Goal: Information Seeking & Learning: Learn about a topic

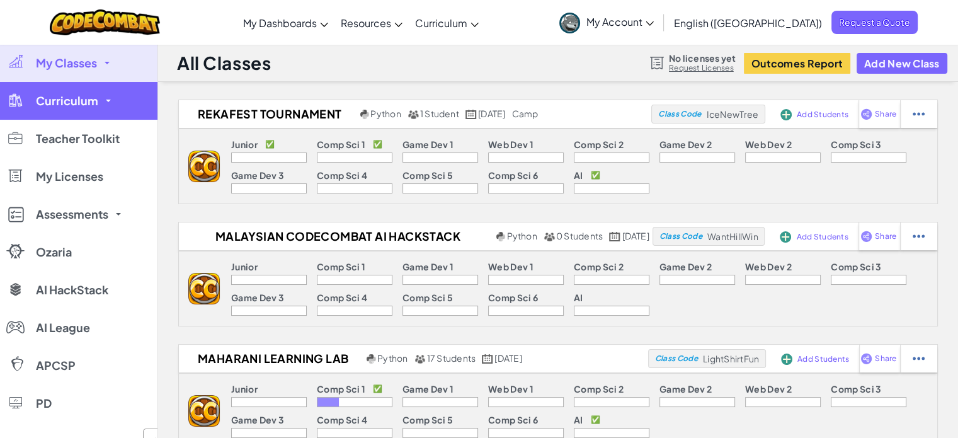
click at [70, 109] on link "Curriculum" at bounding box center [79, 101] width 158 height 38
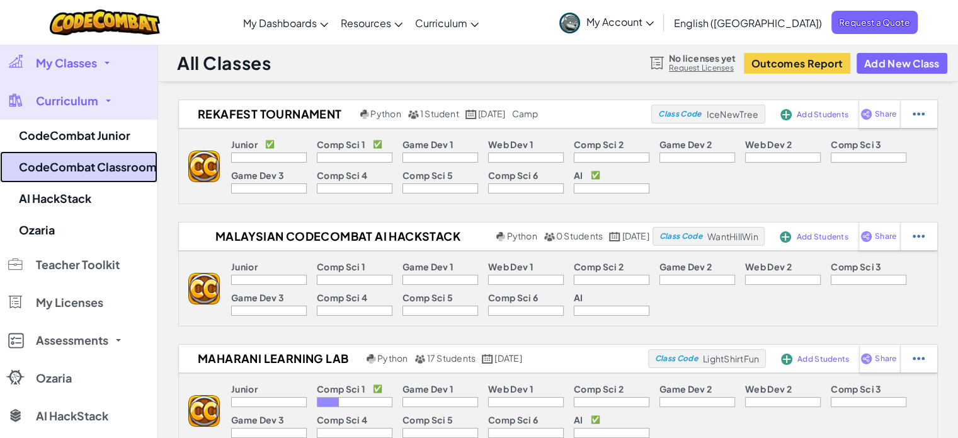
click at [73, 168] on link "CodeCombat Classroom" at bounding box center [79, 167] width 158 height 32
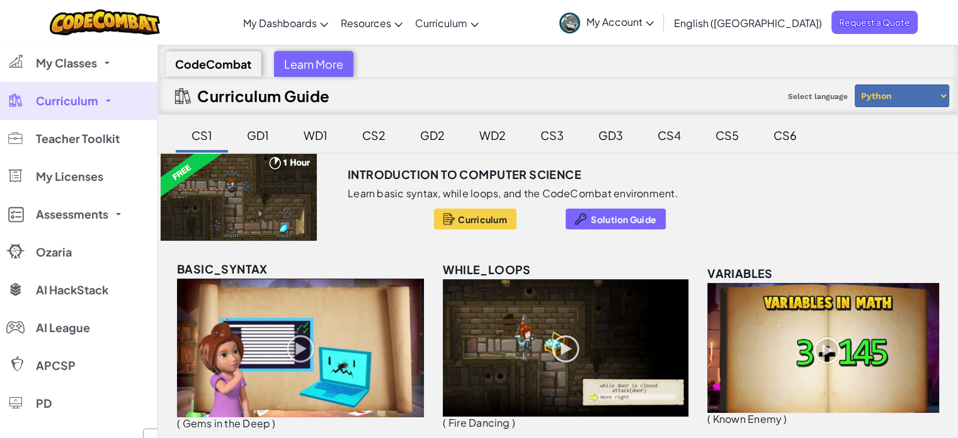
click at [262, 139] on div "GD1" at bounding box center [257, 135] width 47 height 30
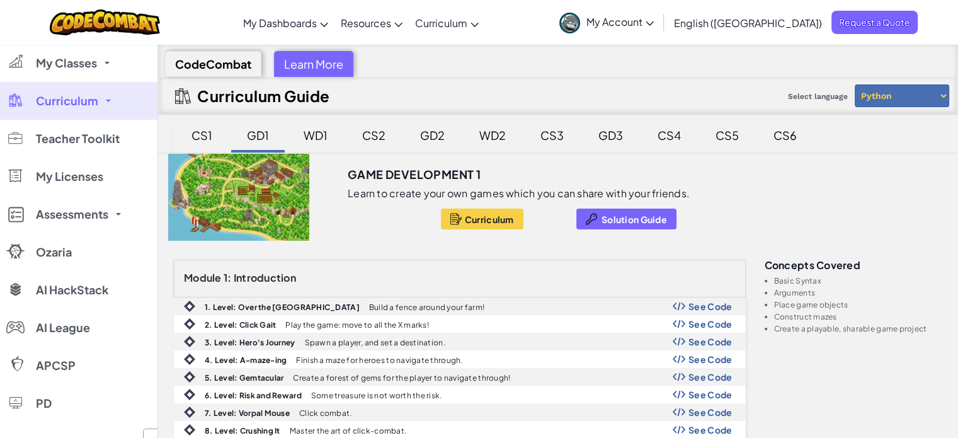
click at [776, 141] on div "CS6" at bounding box center [785, 135] width 49 height 30
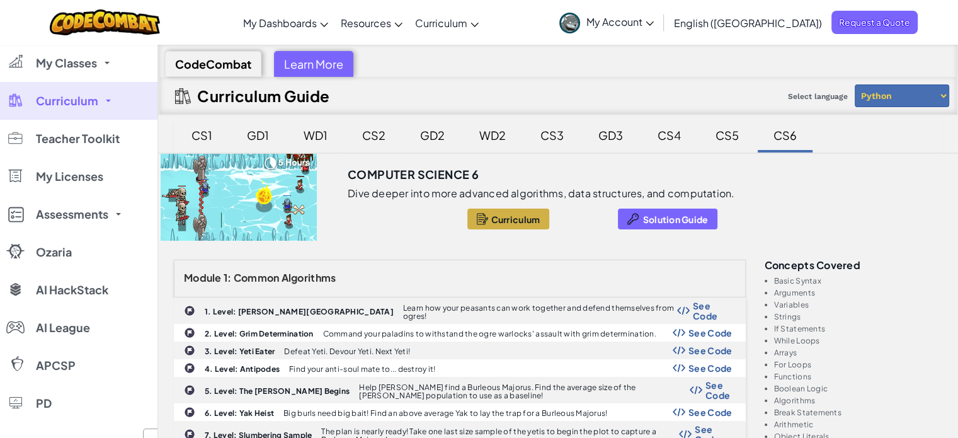
click at [202, 132] on div "CS1" at bounding box center [202, 135] width 46 height 30
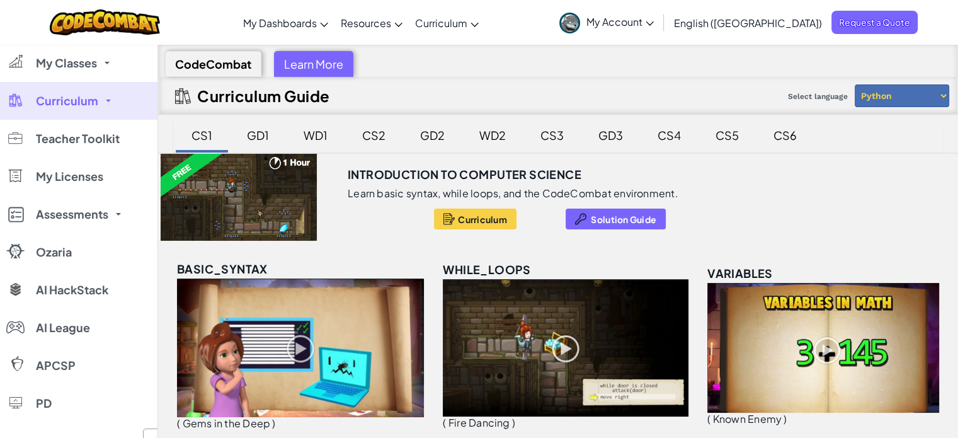
click at [420, 137] on div "GD2" at bounding box center [433, 135] width 50 height 30
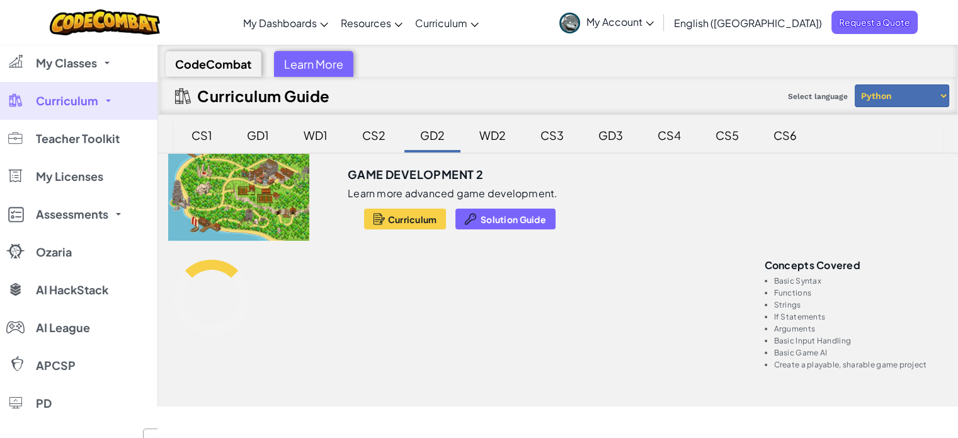
click at [589, 136] on div "GD3" at bounding box center [611, 135] width 50 height 30
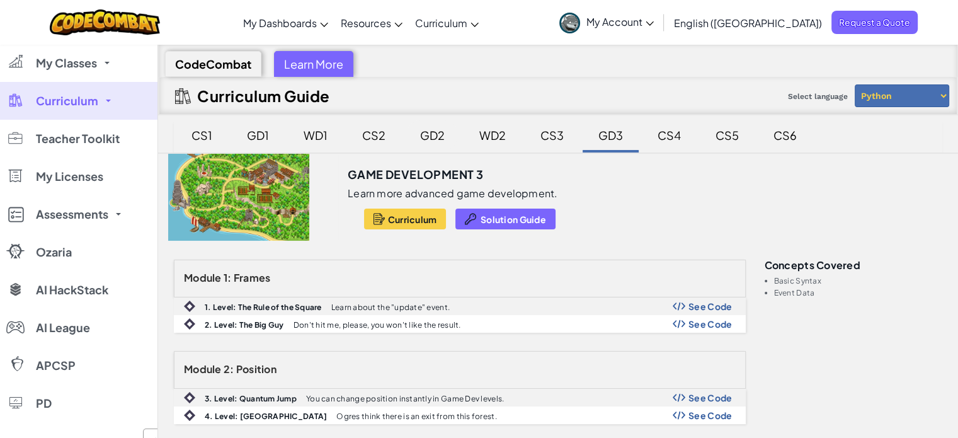
click at [431, 137] on div "GD2" at bounding box center [433, 135] width 50 height 30
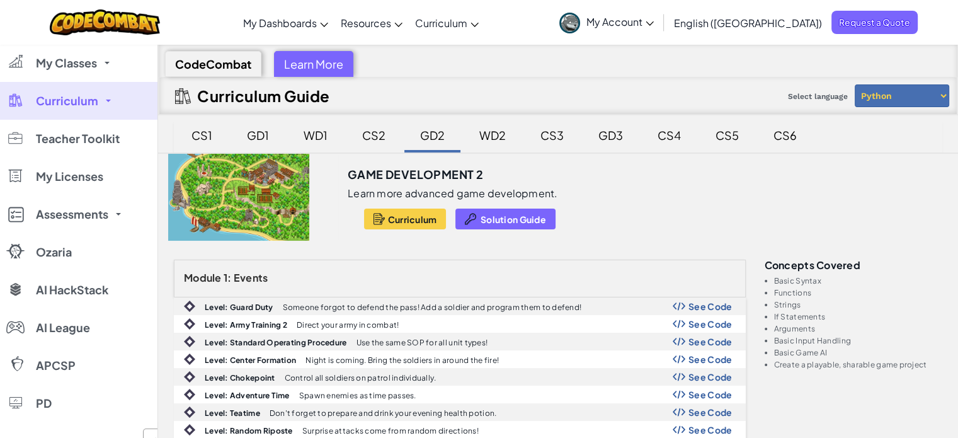
click at [114, 108] on link "Curriculum" at bounding box center [79, 101] width 158 height 38
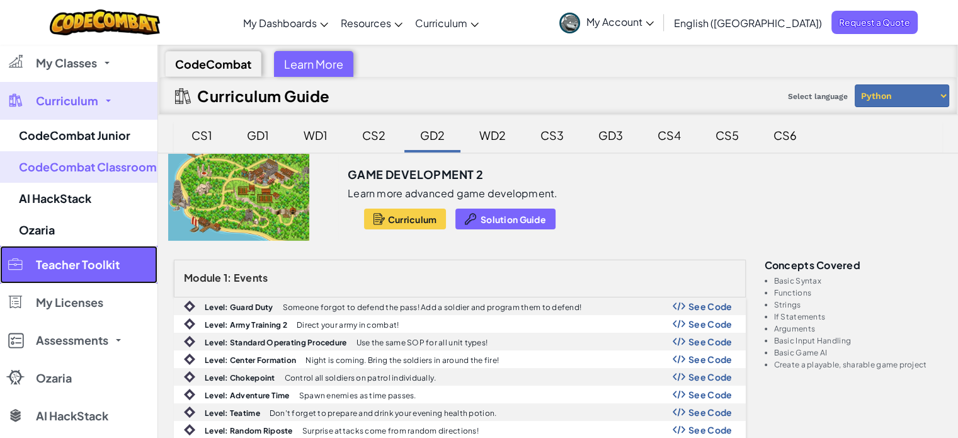
click at [108, 267] on span "Teacher Toolkit" at bounding box center [78, 264] width 84 height 11
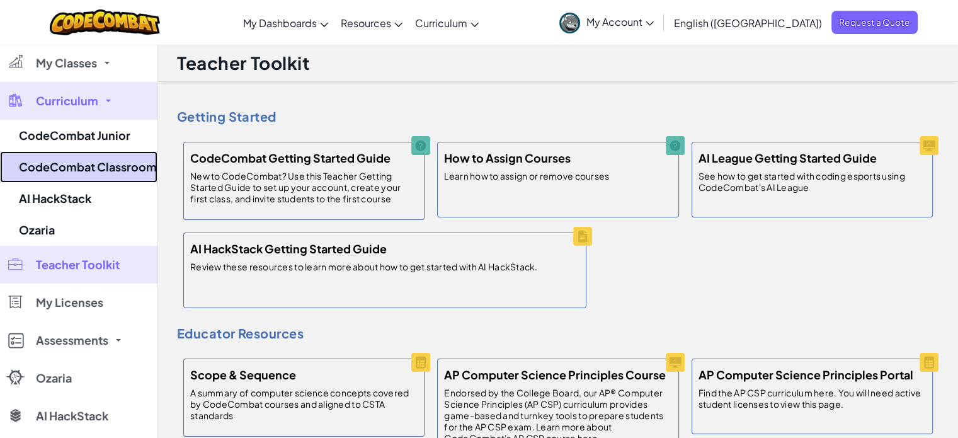
click at [55, 171] on link "CodeCombat Classroom" at bounding box center [79, 167] width 158 height 32
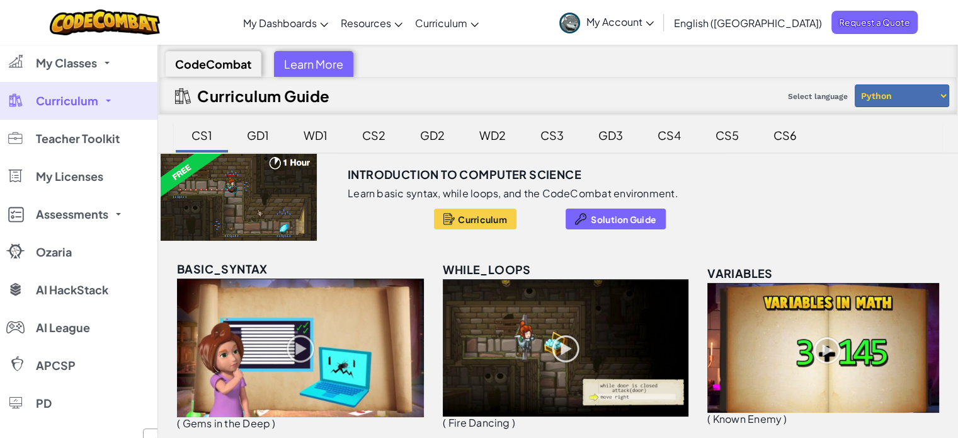
click at [399, 128] on div "CS2" at bounding box center [374, 136] width 55 height 32
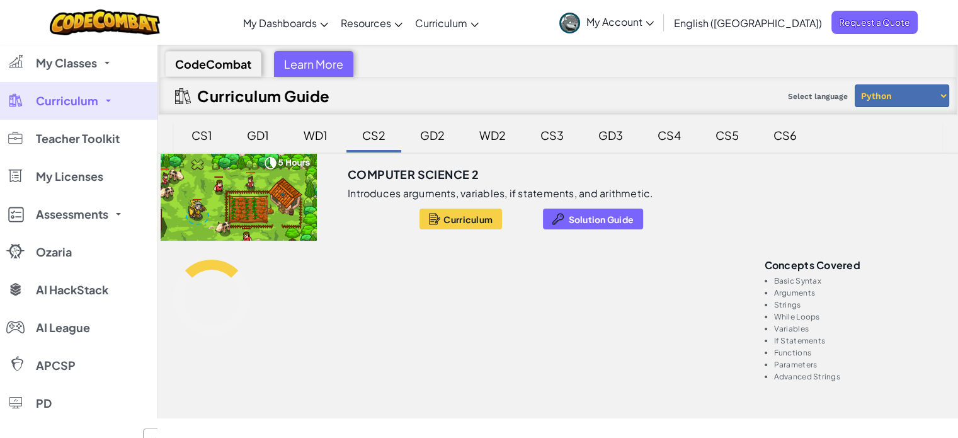
click at [433, 135] on div "GD2" at bounding box center [433, 135] width 50 height 30
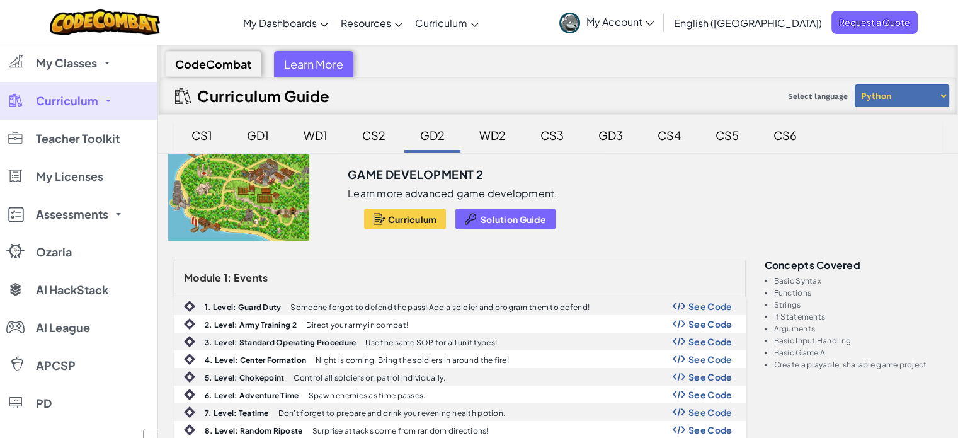
click at [275, 138] on div "GD1" at bounding box center [257, 135] width 47 height 30
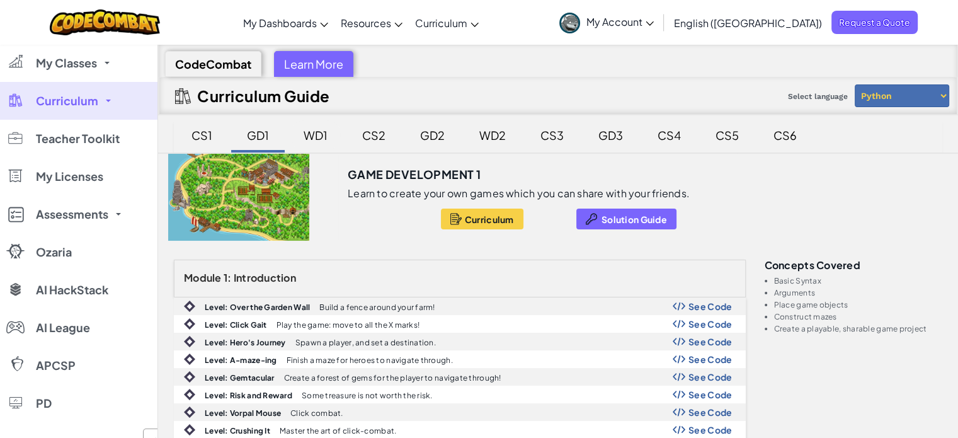
click at [298, 139] on div "WD1" at bounding box center [315, 135] width 49 height 30
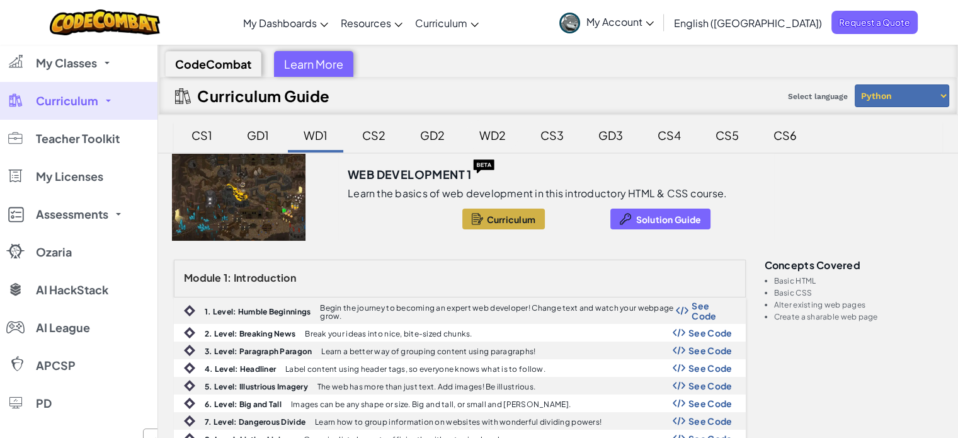
click at [486, 133] on div "WD2" at bounding box center [493, 135] width 52 height 30
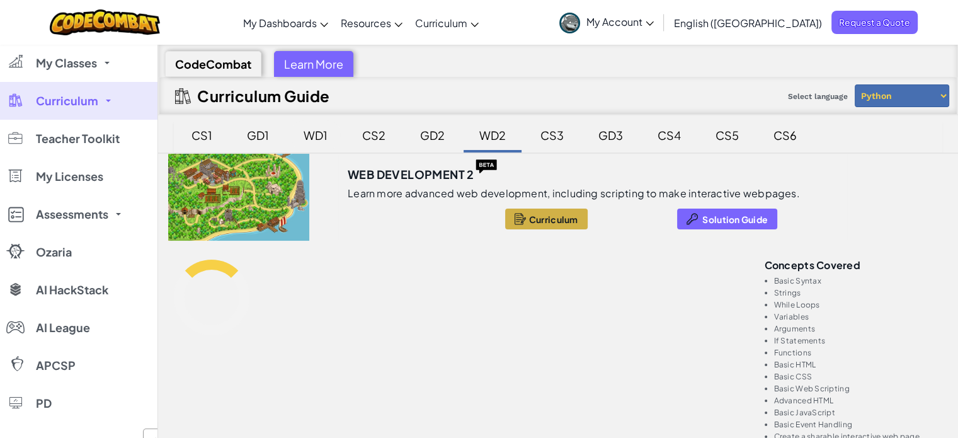
click at [316, 133] on div "WD1" at bounding box center [315, 135] width 49 height 30
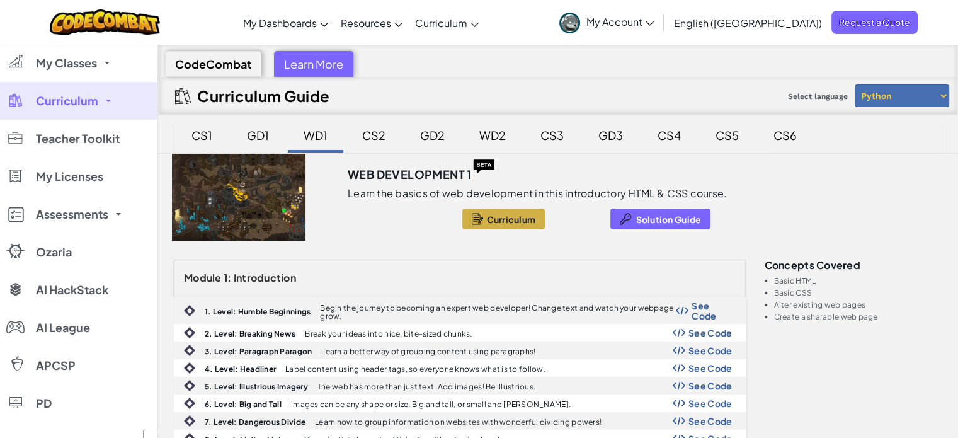
click at [479, 133] on div "WD2" at bounding box center [493, 135] width 52 height 30
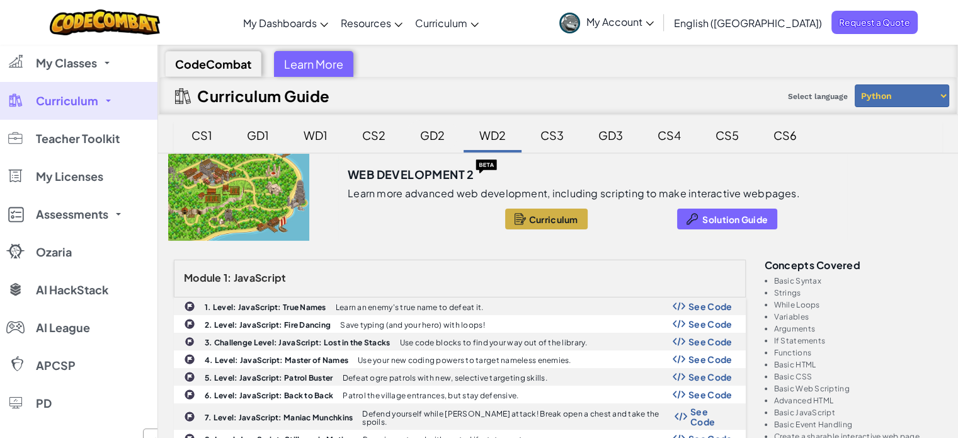
click at [419, 130] on div "GD2" at bounding box center [433, 135] width 50 height 30
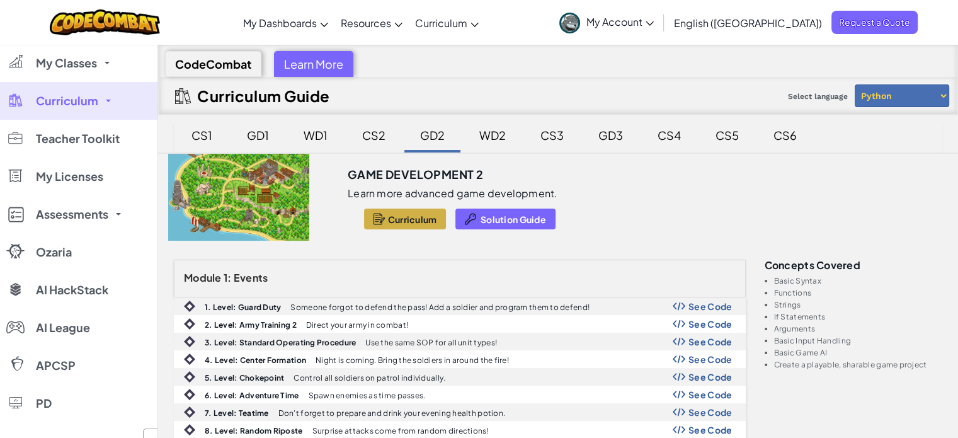
click at [416, 218] on span "Curriculum" at bounding box center [412, 219] width 49 height 10
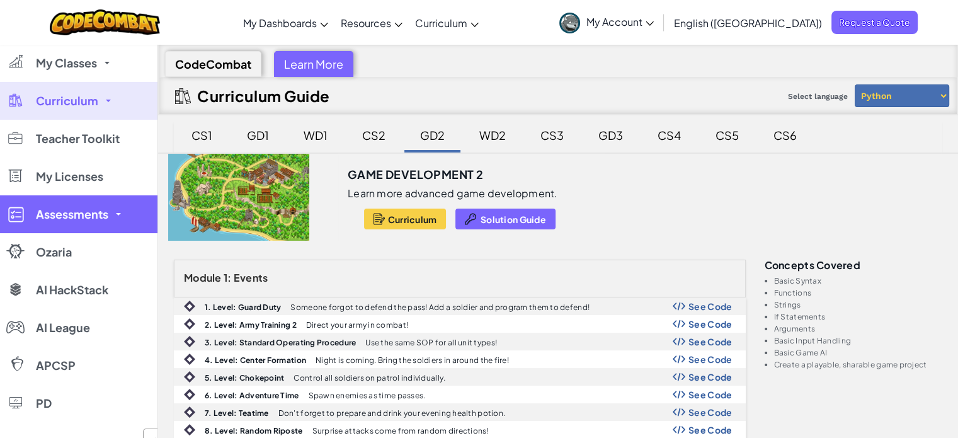
click at [86, 217] on span "Assessments" at bounding box center [72, 214] width 72 height 11
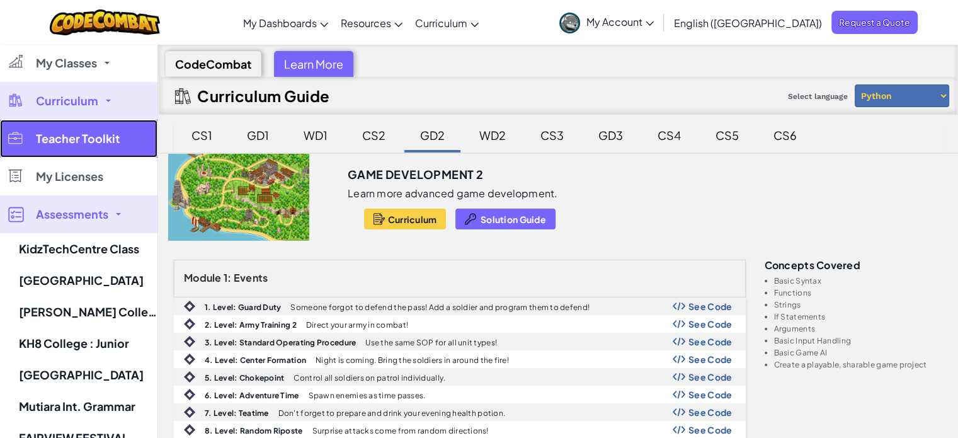
click at [120, 138] on link "Teacher Toolkit" at bounding box center [79, 139] width 158 height 38
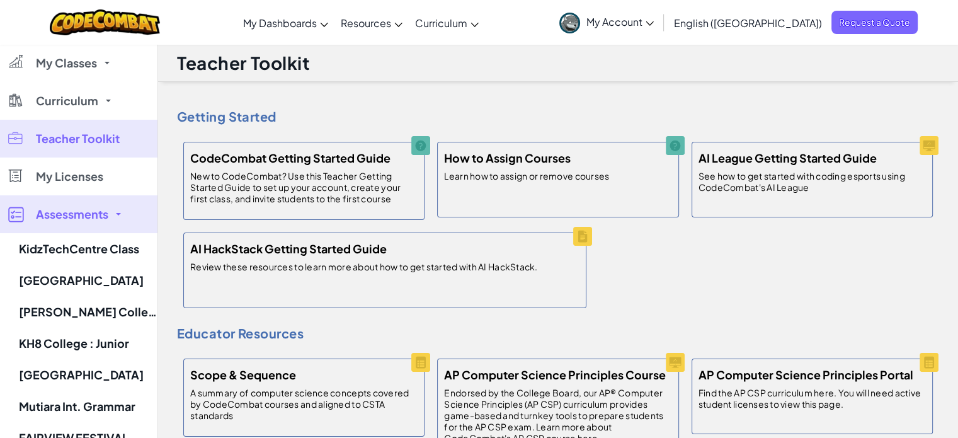
click at [113, 212] on link "Assessments" at bounding box center [79, 214] width 158 height 38
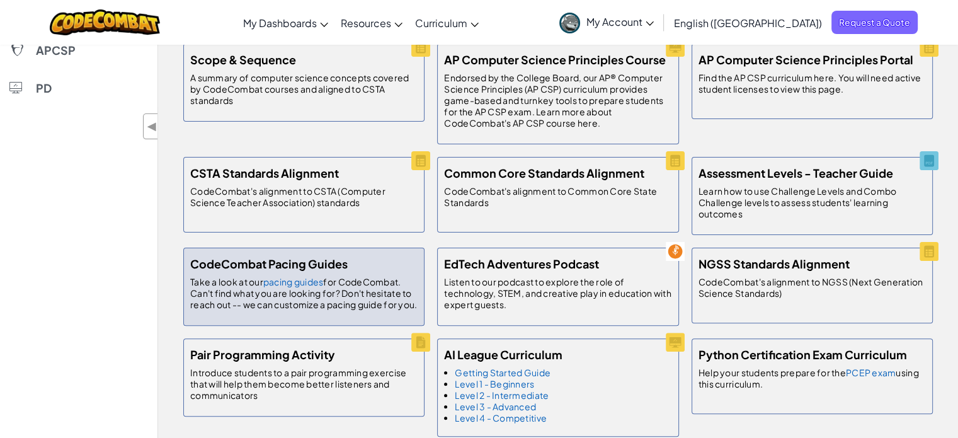
scroll to position [252, 0]
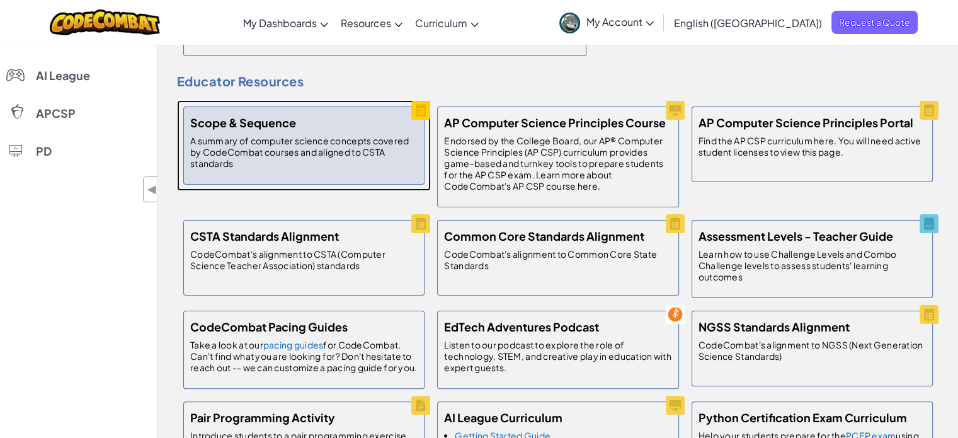
click at [343, 156] on p "A summary of computer science concepts covered by CodeCombat courses and aligne…" at bounding box center [303, 152] width 227 height 34
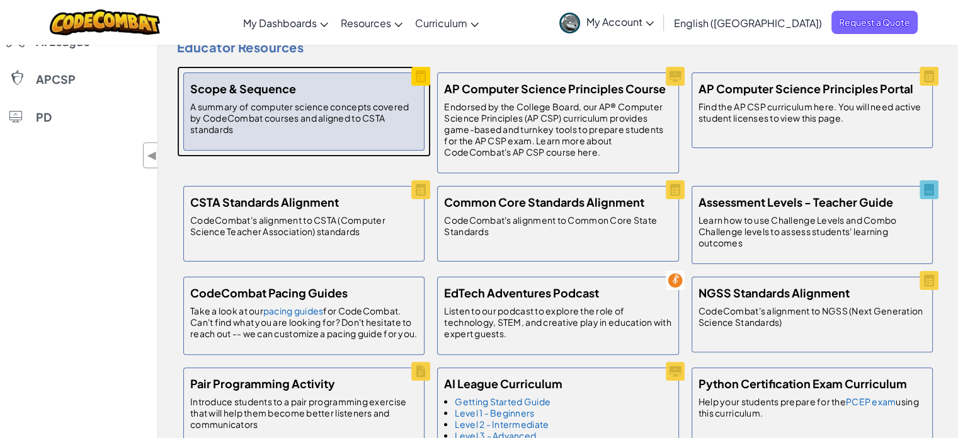
scroll to position [315, 0]
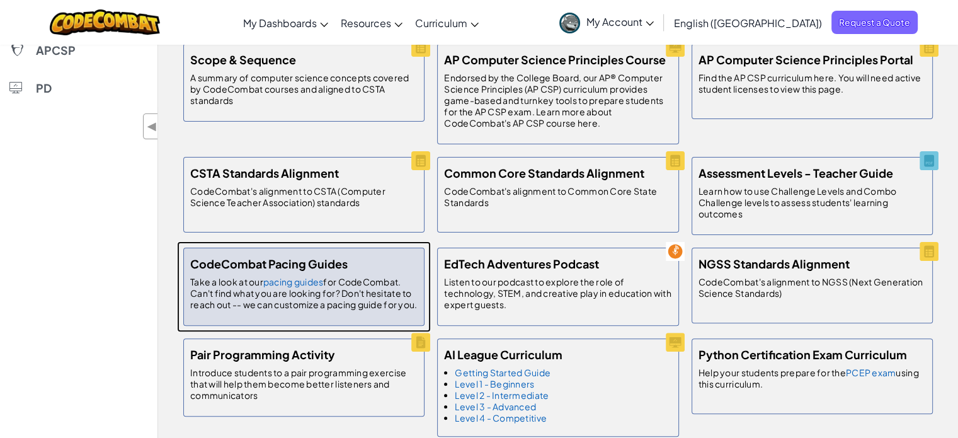
click at [301, 261] on h5 "CodeCombat Pacing Guides" at bounding box center [269, 264] width 158 height 18
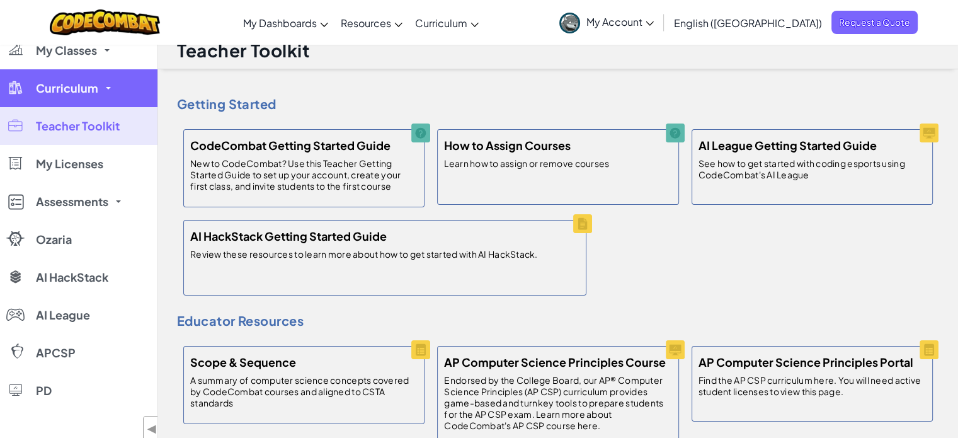
scroll to position [0, 0]
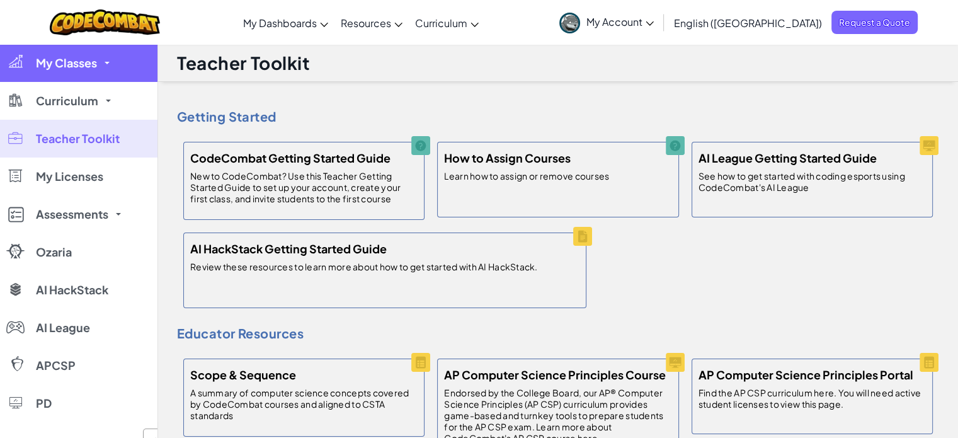
click at [74, 68] on span "My Classes" at bounding box center [66, 62] width 61 height 11
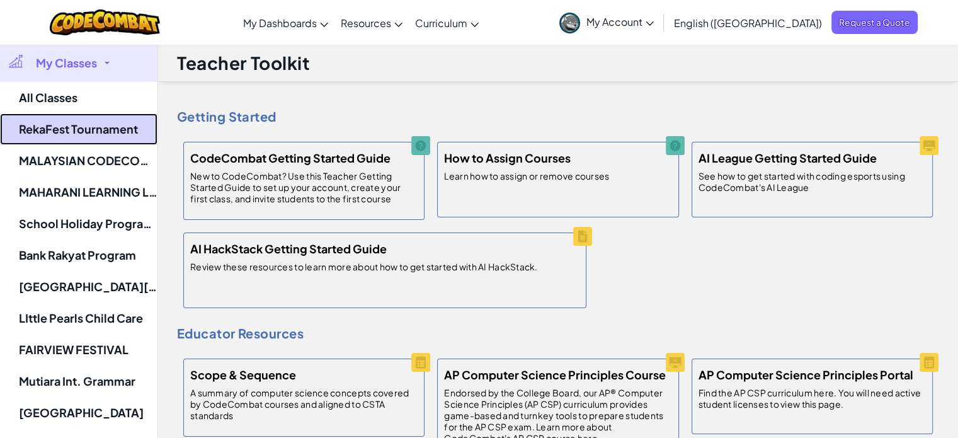
click at [81, 134] on link "RekaFest Tournament" at bounding box center [79, 129] width 158 height 32
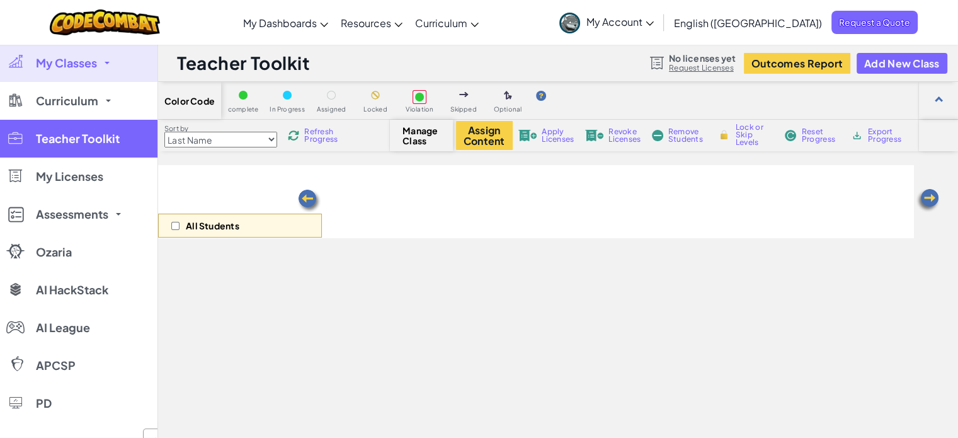
select select "560f1a9f22961295f9427742"
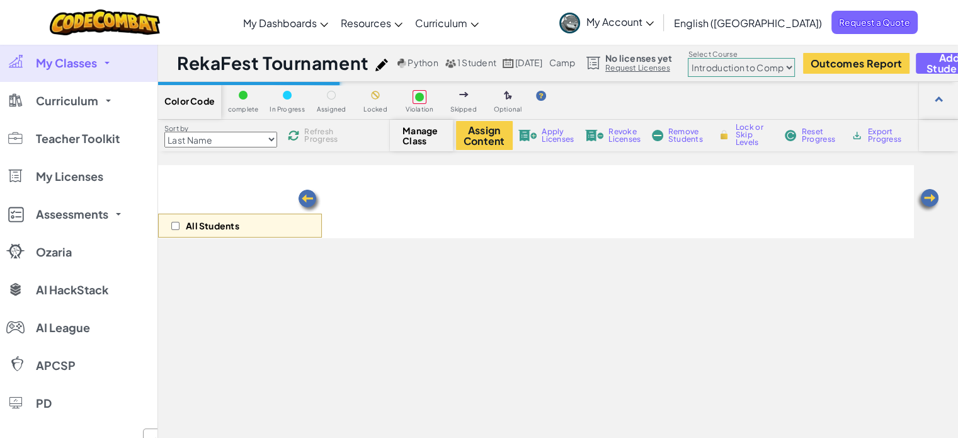
click at [807, 77] on div "RekaFest Tournament Python 1 Student [DATE] camp No licenses yet Request Licens…" at bounding box center [558, 63] width 800 height 38
click at [795, 70] on select "Junior Introduction to Computer Science Game Development 1 Web Development 1 Co…" at bounding box center [741, 67] width 107 height 19
click at [717, 58] on select "Junior Introduction to Computer Science Game Development 1 Web Development 1 Co…" at bounding box center [741, 67] width 107 height 19
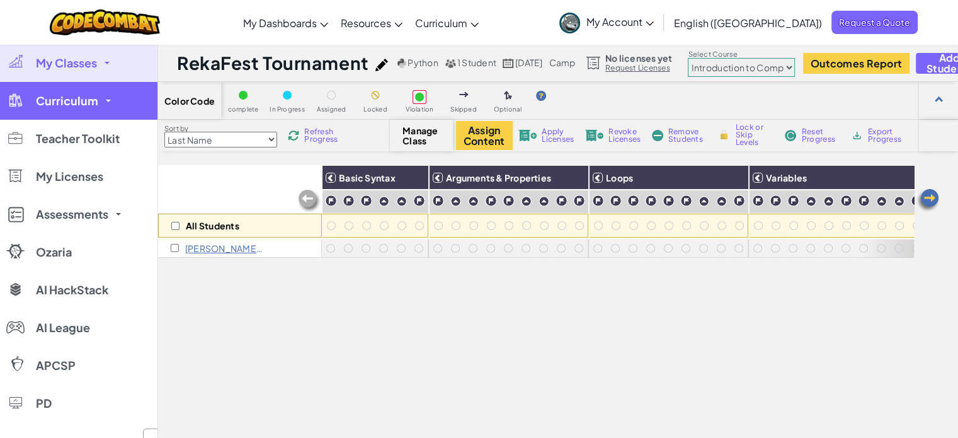
click at [96, 107] on link "Curriculum" at bounding box center [79, 101] width 158 height 38
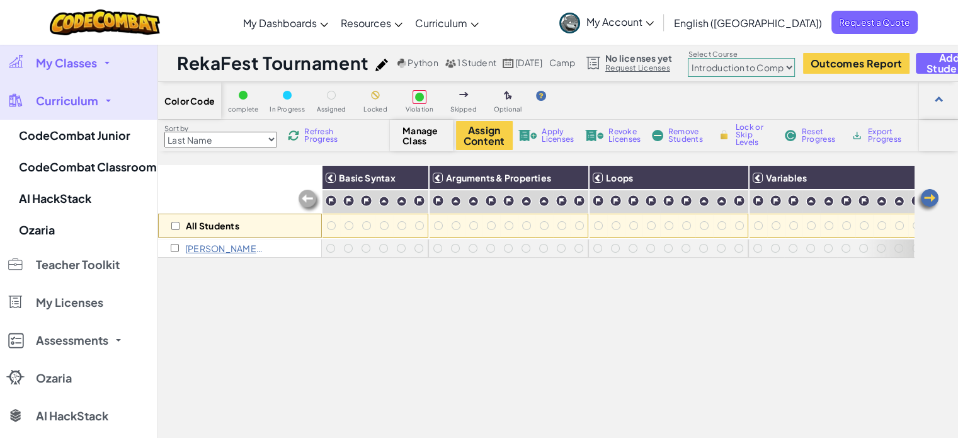
click at [654, 22] on span "My Account" at bounding box center [620, 21] width 67 height 13
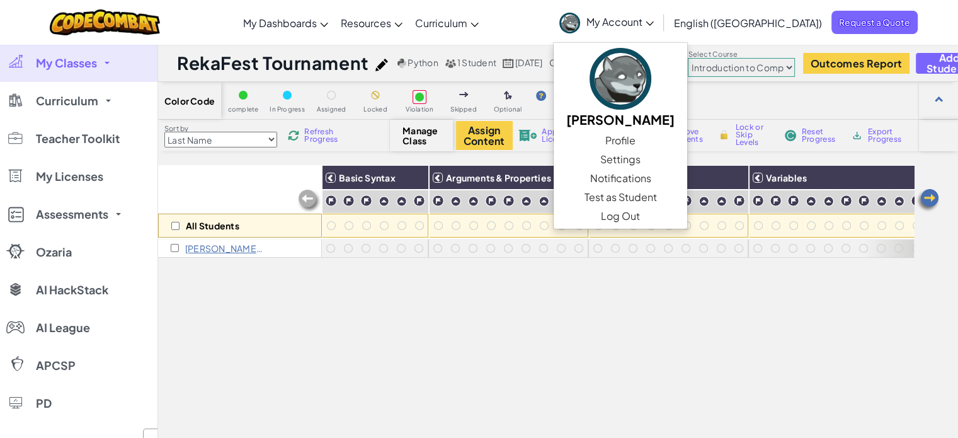
click at [206, 190] on div "All Students" at bounding box center [240, 201] width 164 height 73
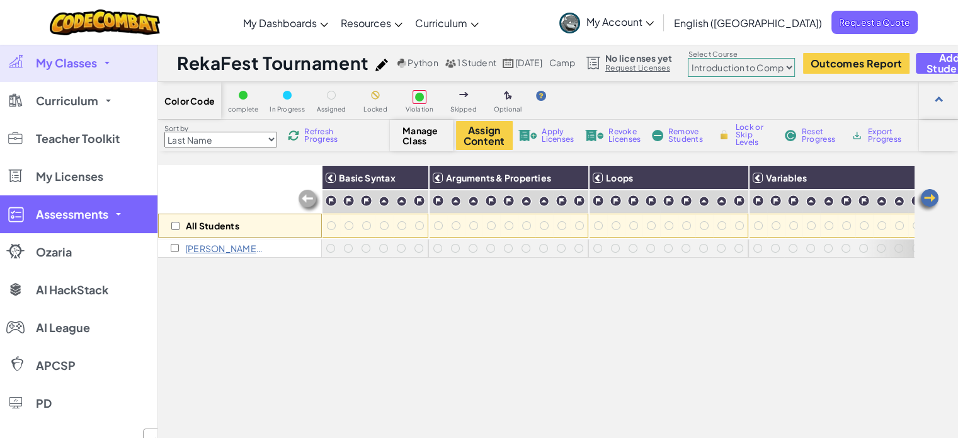
click at [107, 218] on span "Assessments" at bounding box center [72, 214] width 72 height 11
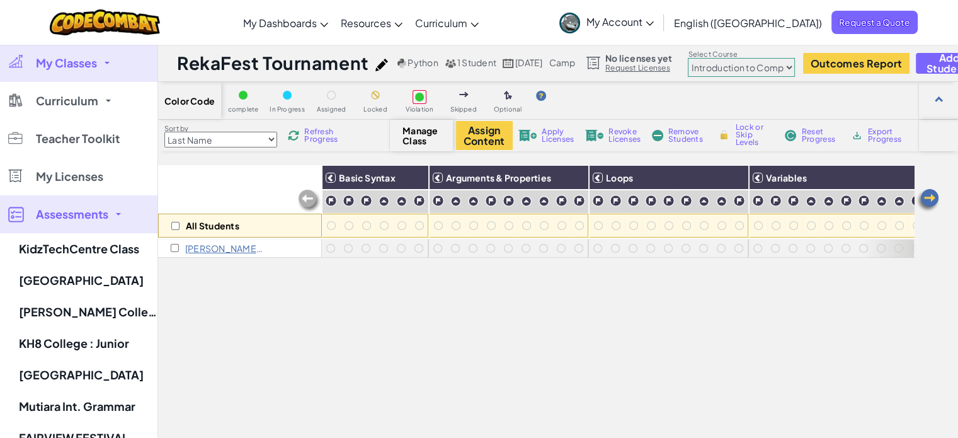
click at [221, 209] on div "All Students" at bounding box center [240, 201] width 164 height 73
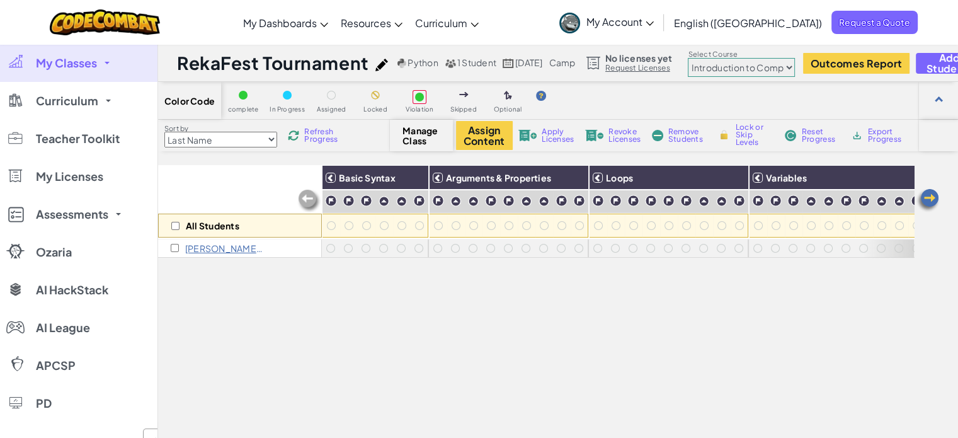
click at [654, 21] on icon at bounding box center [650, 23] width 8 height 4
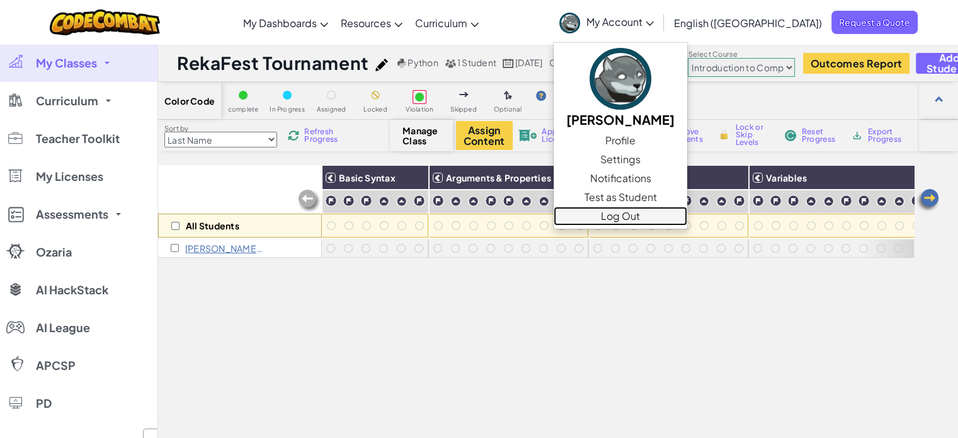
click at [688, 211] on link "Log Out" at bounding box center [621, 216] width 134 height 19
